Goal: Find specific page/section: Find specific page/section

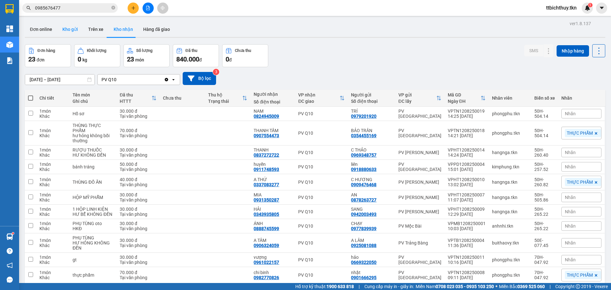
click at [67, 29] on button "Kho gửi" at bounding box center [70, 29] width 26 height 15
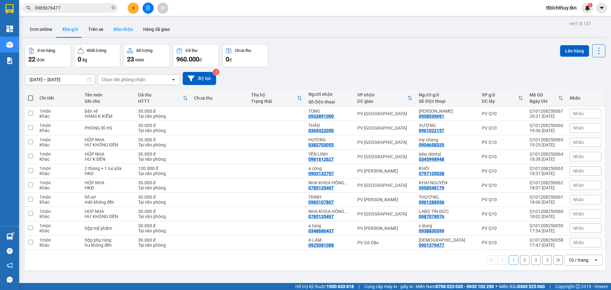
click at [119, 31] on button "Kho nhận" at bounding box center [124, 29] width 30 height 15
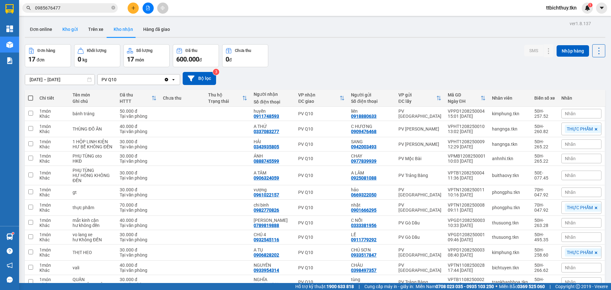
click at [71, 26] on button "Kho gửi" at bounding box center [70, 29] width 26 height 15
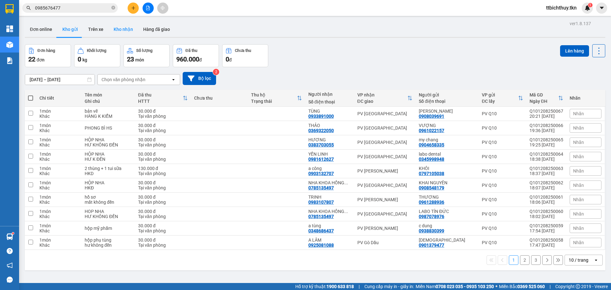
click at [123, 30] on button "Kho nhận" at bounding box center [124, 29] width 30 height 15
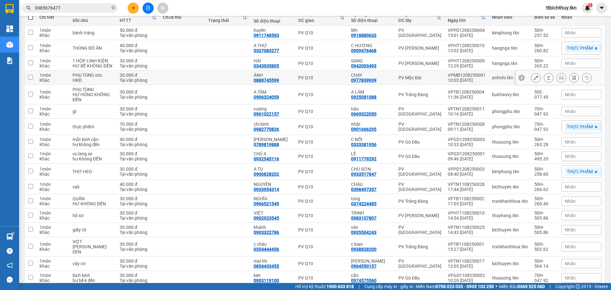
scroll to position [114, 0]
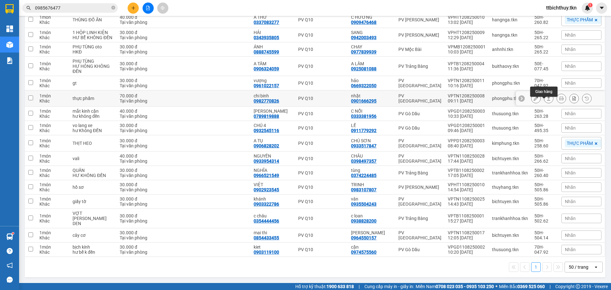
click at [544, 99] on button at bounding box center [548, 98] width 9 height 11
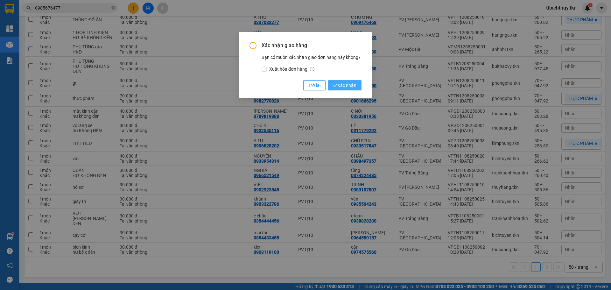
click at [343, 88] on span "Xác nhận" at bounding box center [344, 85] width 23 height 7
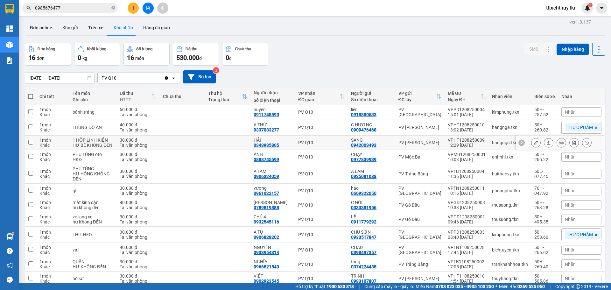
scroll to position [0, 0]
